Goal: Transaction & Acquisition: Purchase product/service

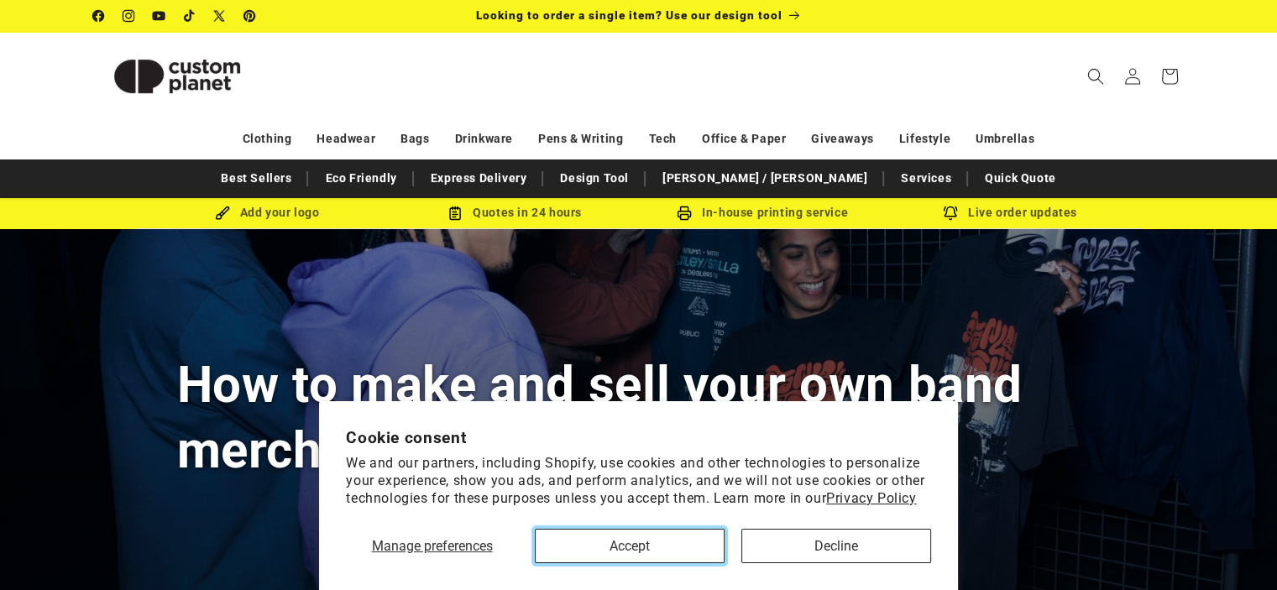
click at [666, 557] on button "Accept" at bounding box center [630, 546] width 190 height 34
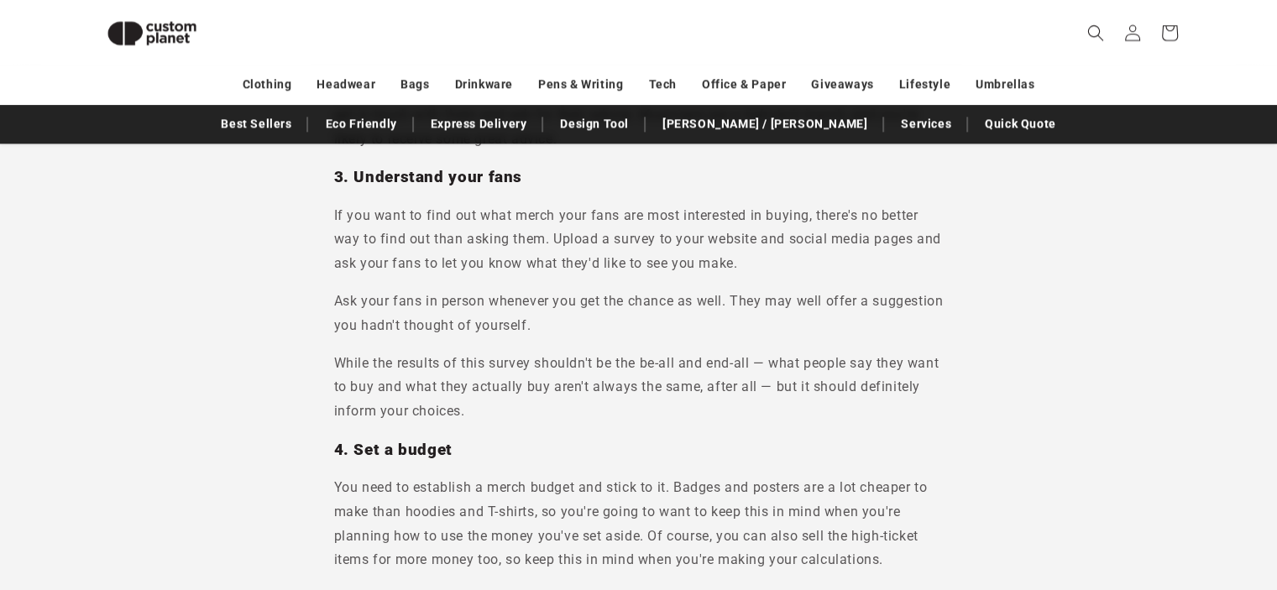
scroll to position [1827, 0]
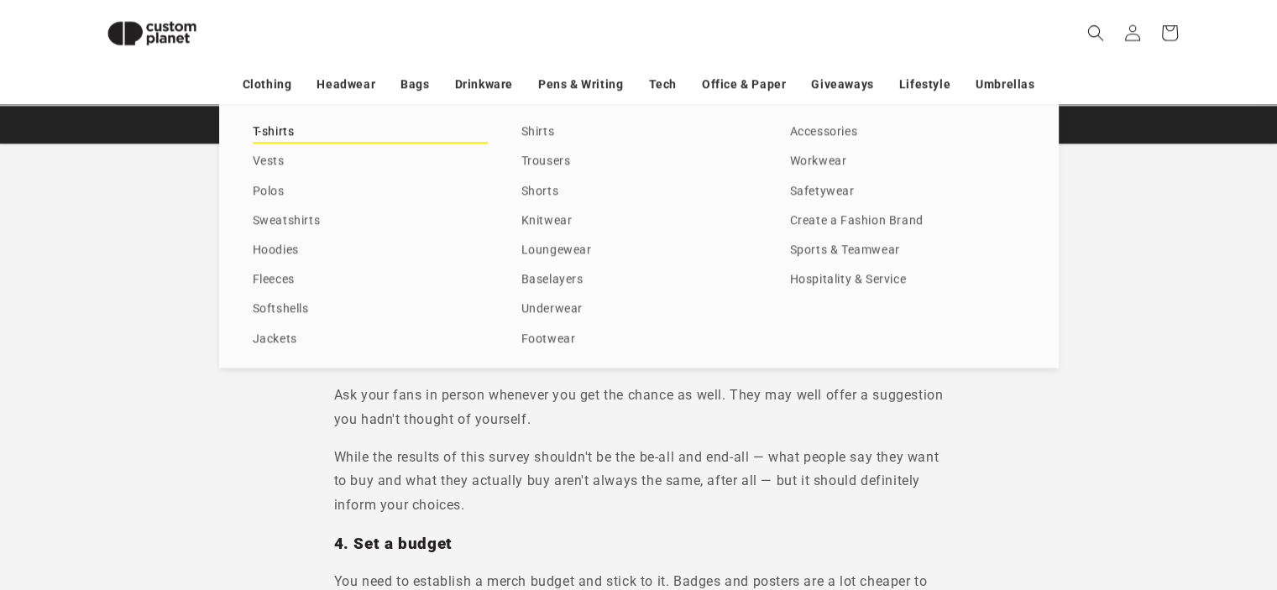
click at [284, 128] on link "T-shirts" at bounding box center [370, 132] width 235 height 23
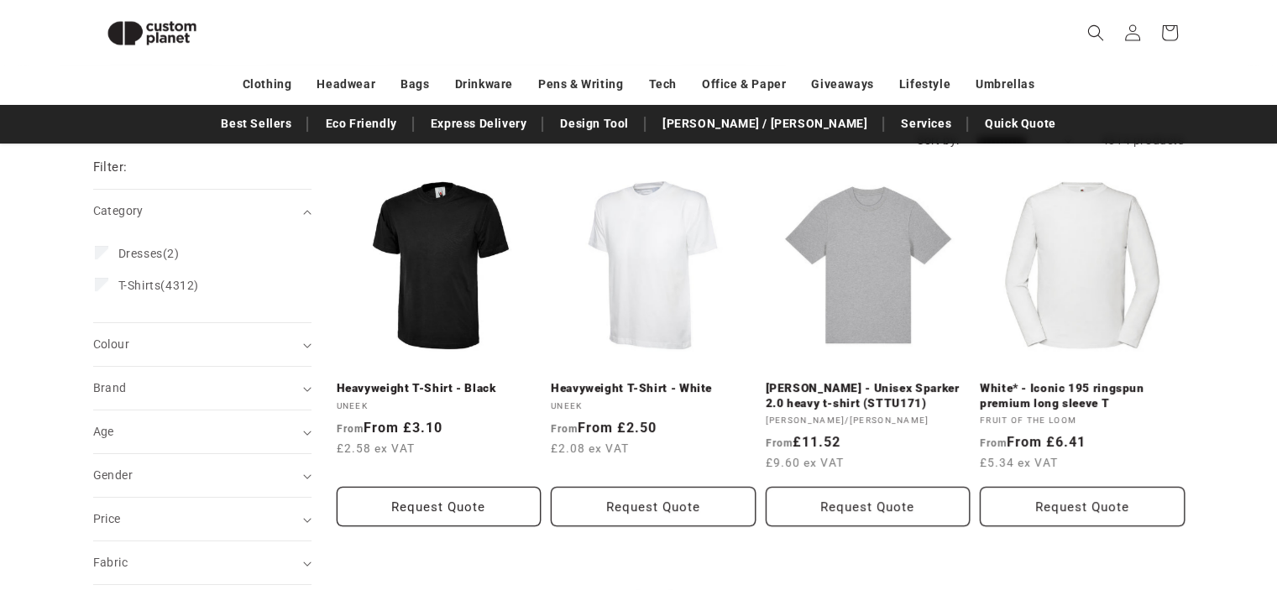
scroll to position [189, 0]
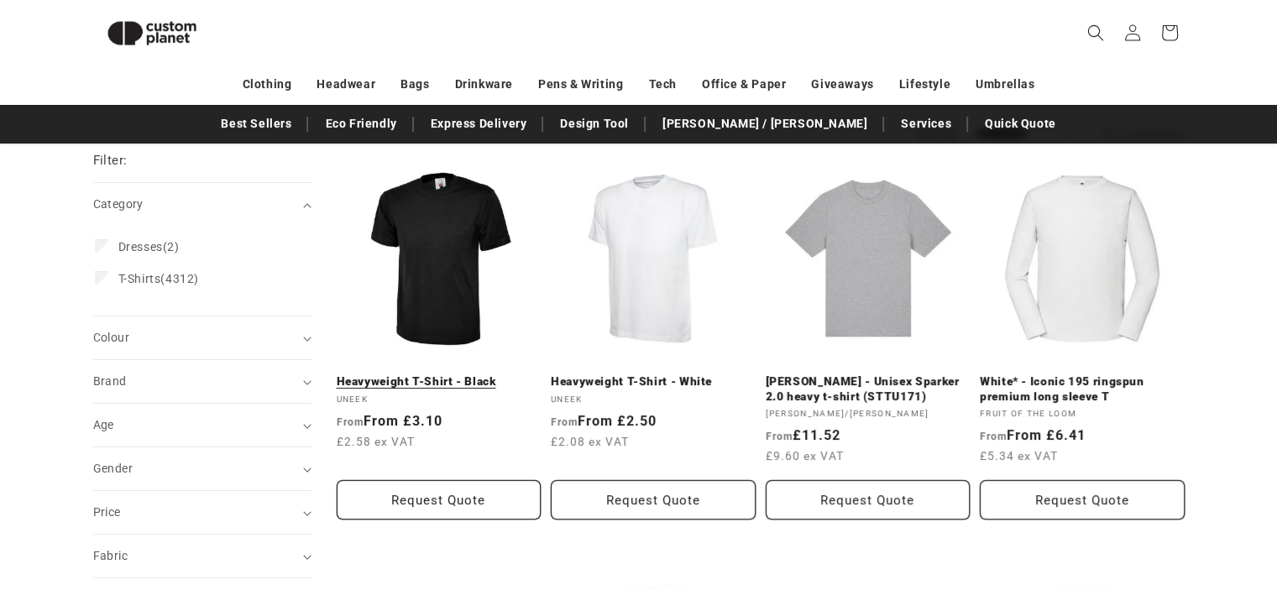
click at [489, 374] on link "Heavyweight T-Shirt - Black" at bounding box center [439, 381] width 205 height 15
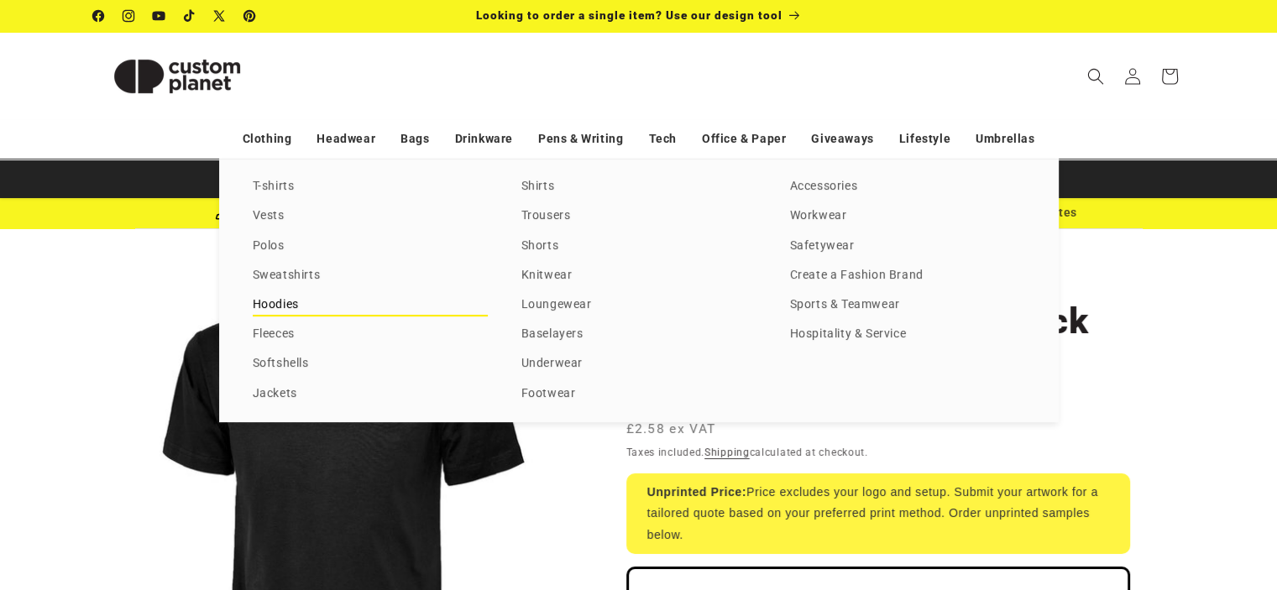
click at [284, 301] on link "Hoodies" at bounding box center [370, 305] width 235 height 23
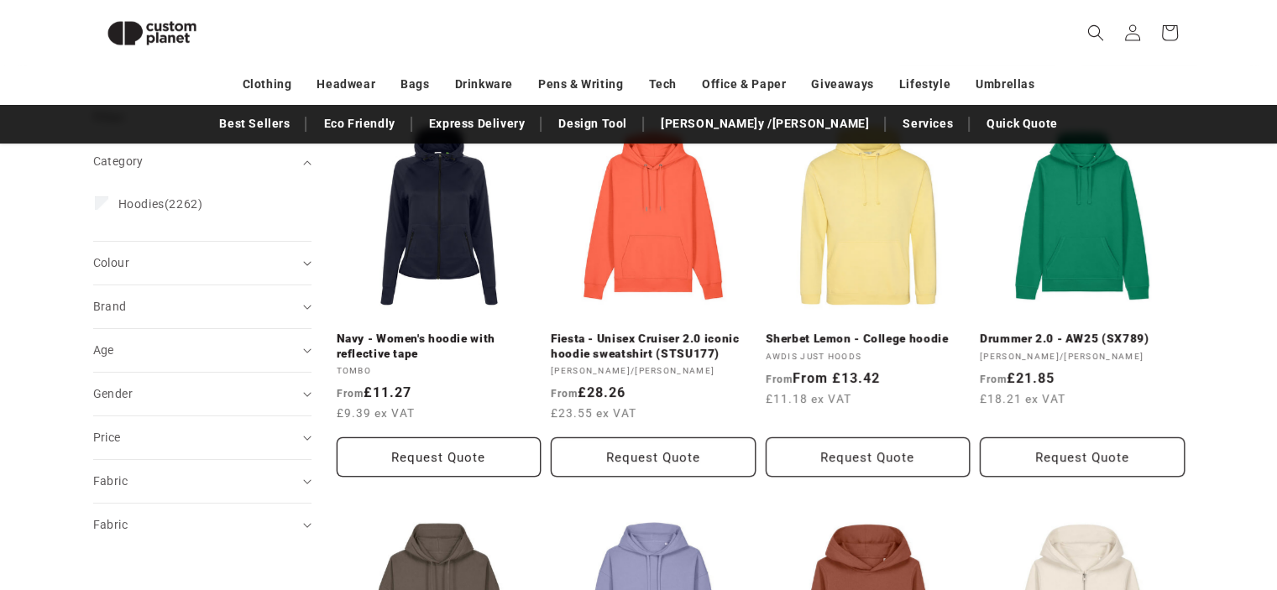
scroll to position [246, 0]
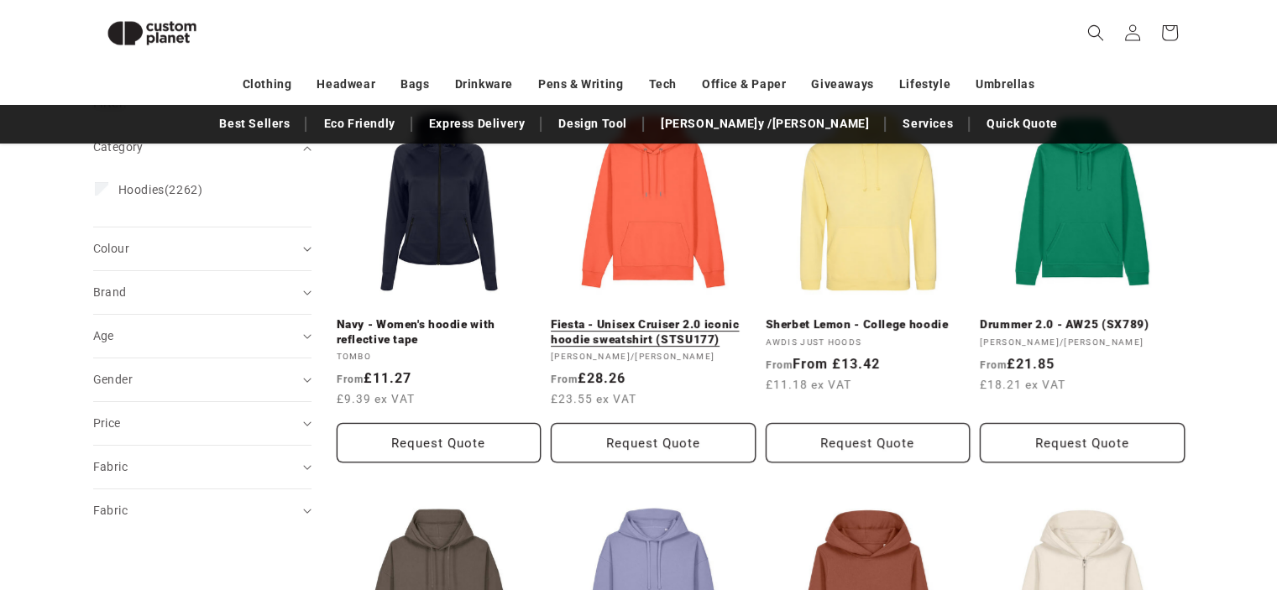
click at [649, 317] on link "Fiesta - Unisex Cruiser 2.0 iconic hoodie sweatshirt (STSU177)" at bounding box center [653, 331] width 205 height 29
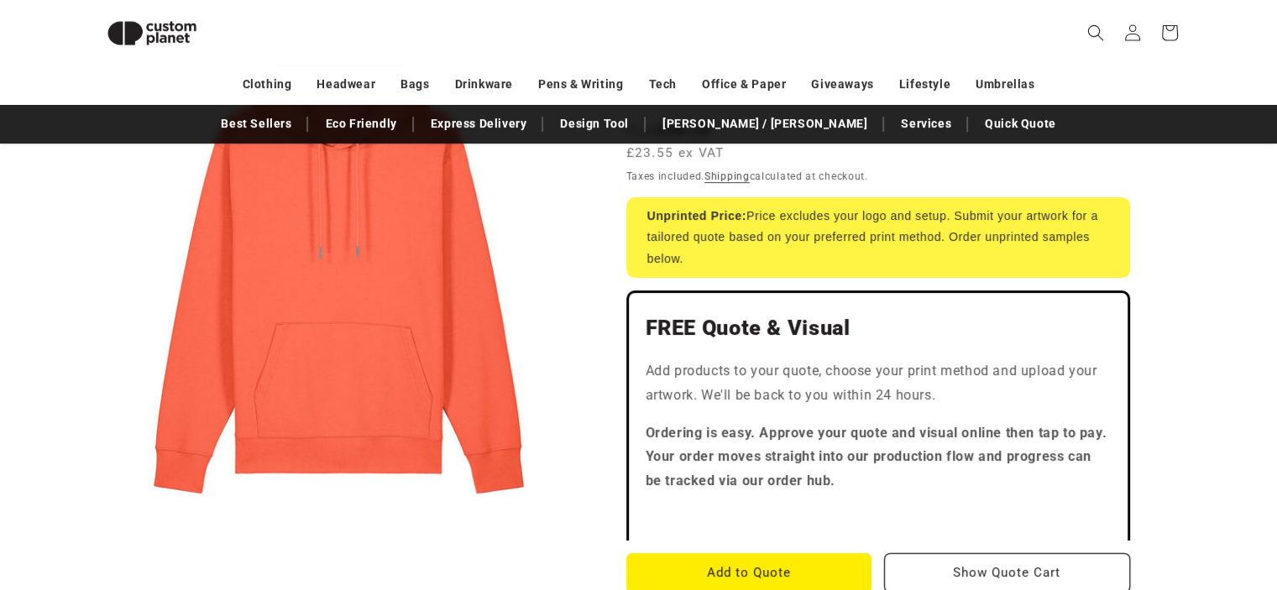
scroll to position [308, 0]
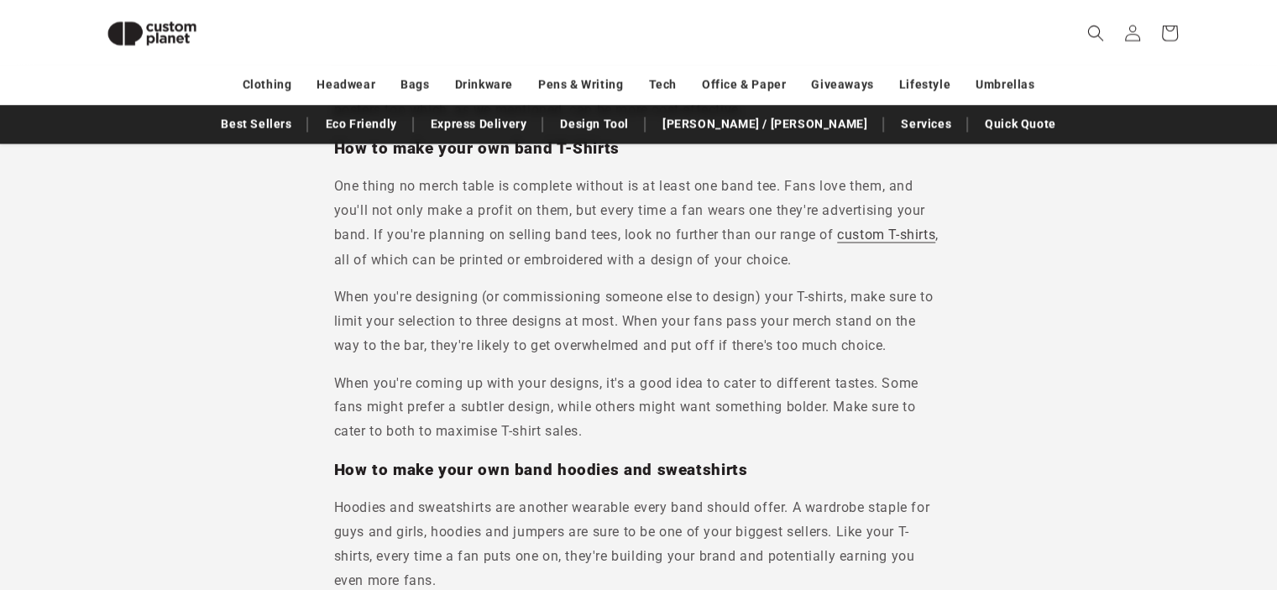
scroll to position [2868, 0]
